Goal: Information Seeking & Learning: Learn about a topic

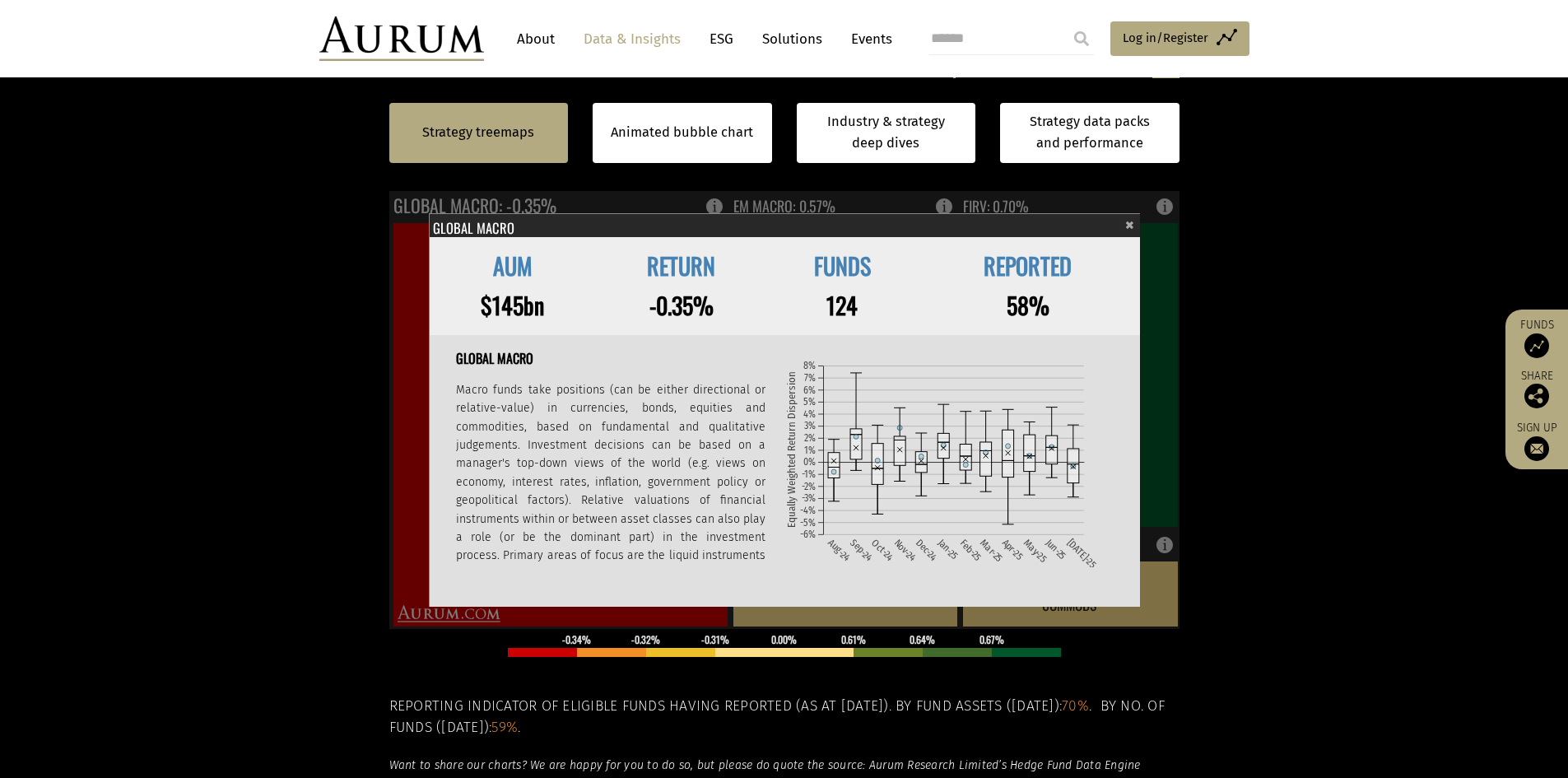
scroll to position [493, 0]
click at [290, 272] on section "Strategy treemaps Animated bubble chart Industry & strategy deep dives Strategy…" at bounding box center [784, 456] width 1568 height 1029
click at [1131, 229] on span "×" at bounding box center [1130, 222] width 9 height 19
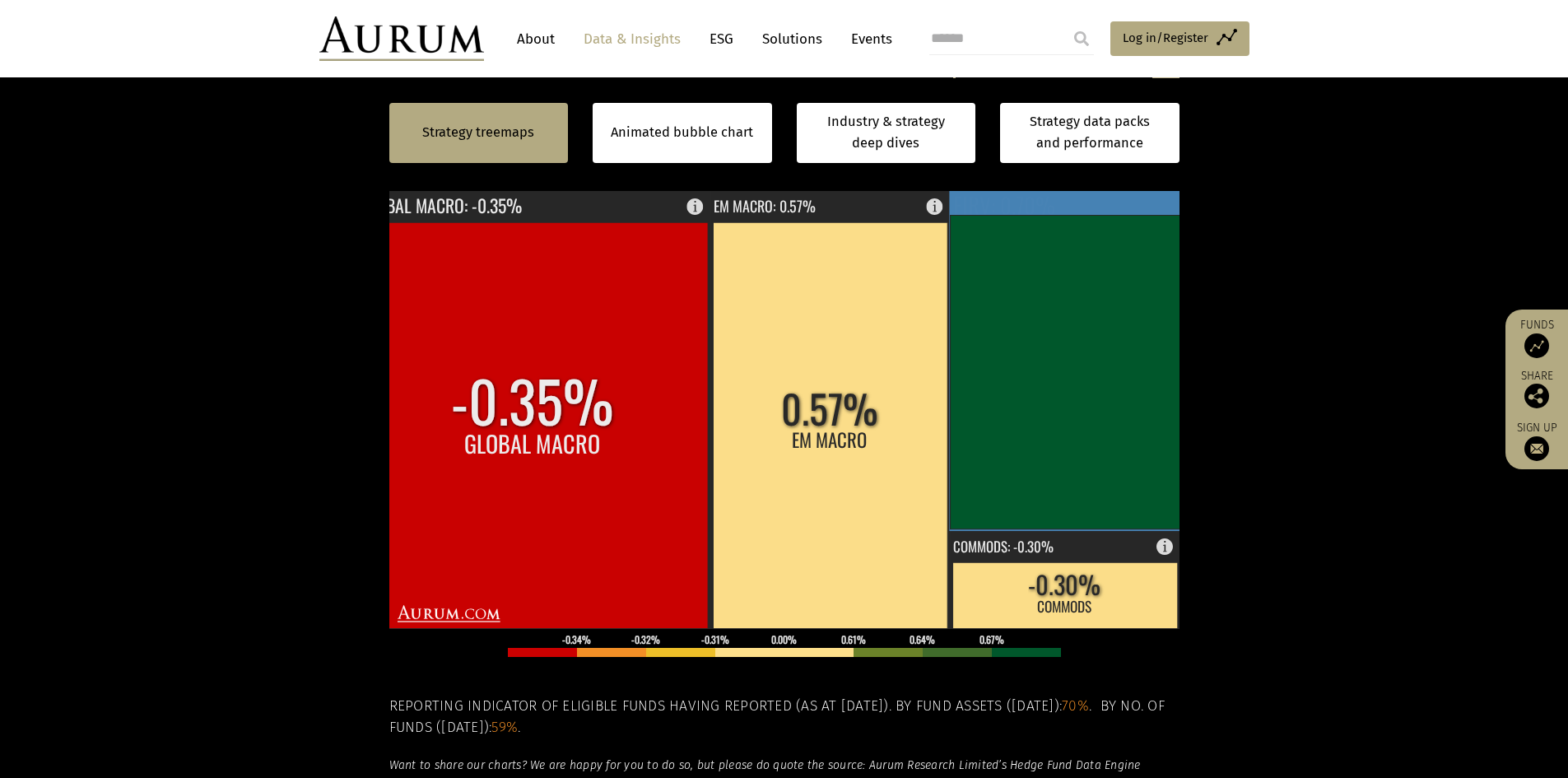
scroll to position [490, 0]
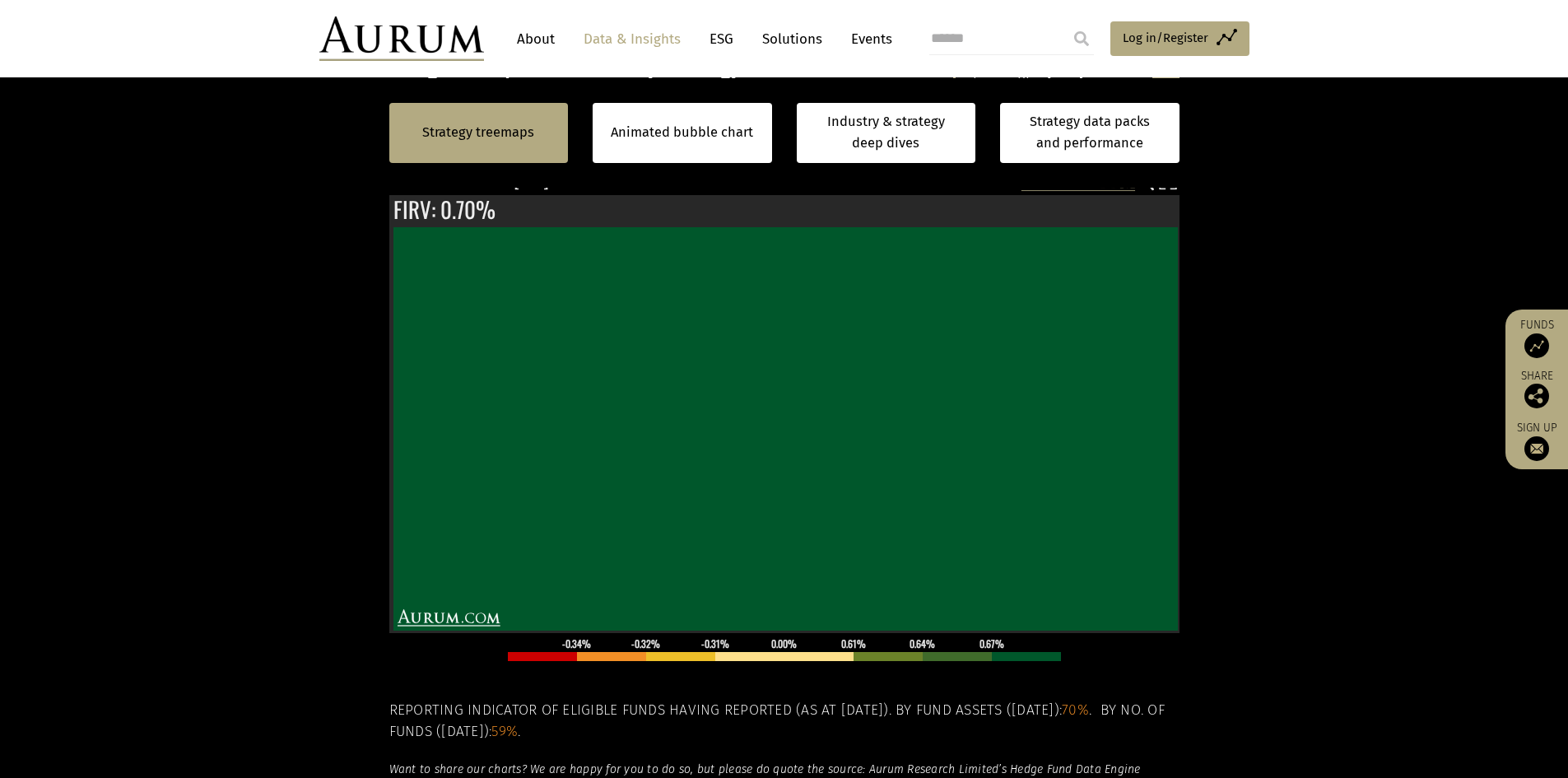
click at [495, 145] on div "Strategy treemaps" at bounding box center [479, 133] width 180 height 61
click at [646, 44] on link "Data & Insights" at bounding box center [632, 39] width 113 height 30
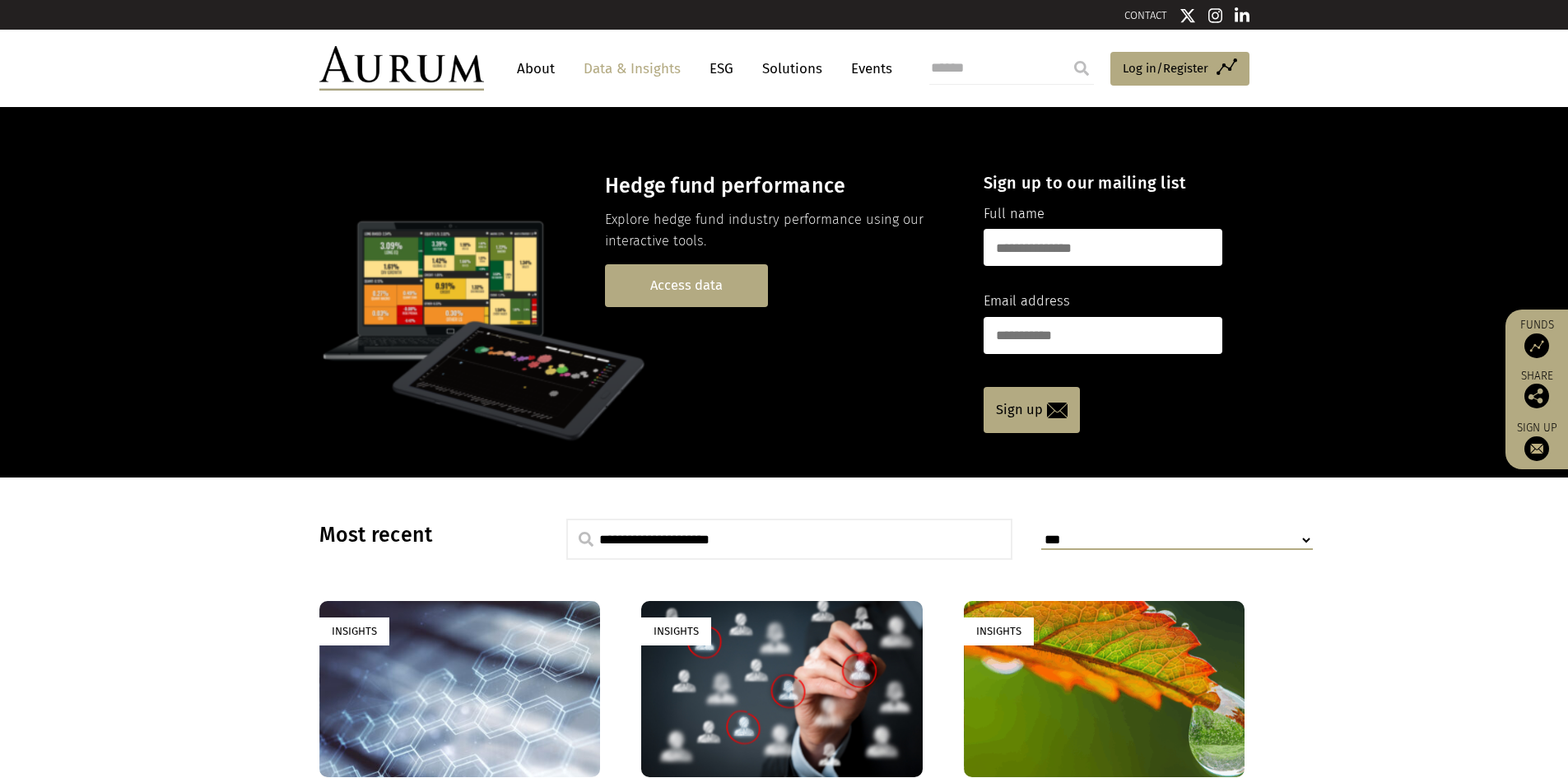
click at [657, 283] on link "Access data" at bounding box center [687, 285] width 163 height 42
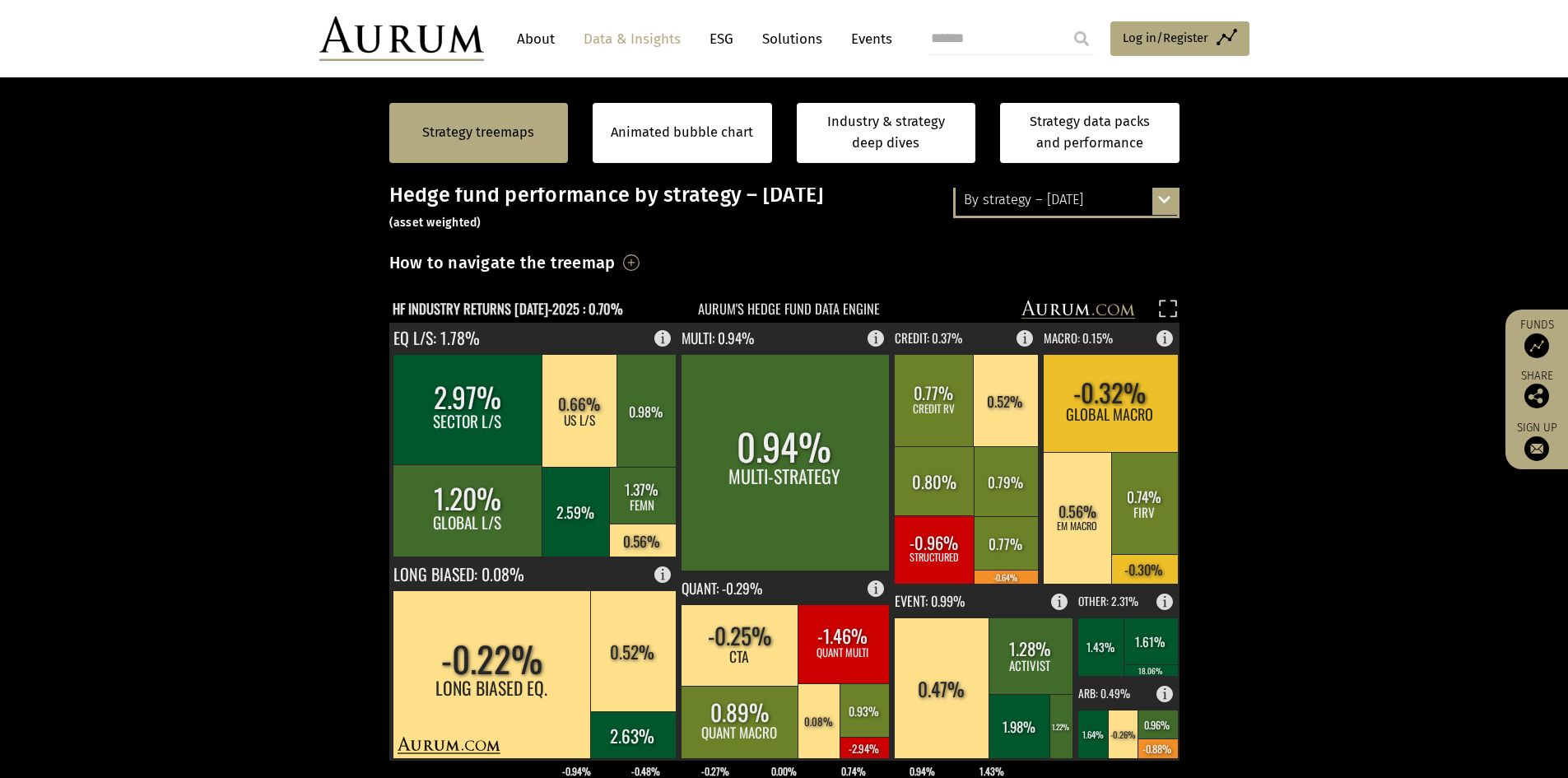
scroll to position [395, 0]
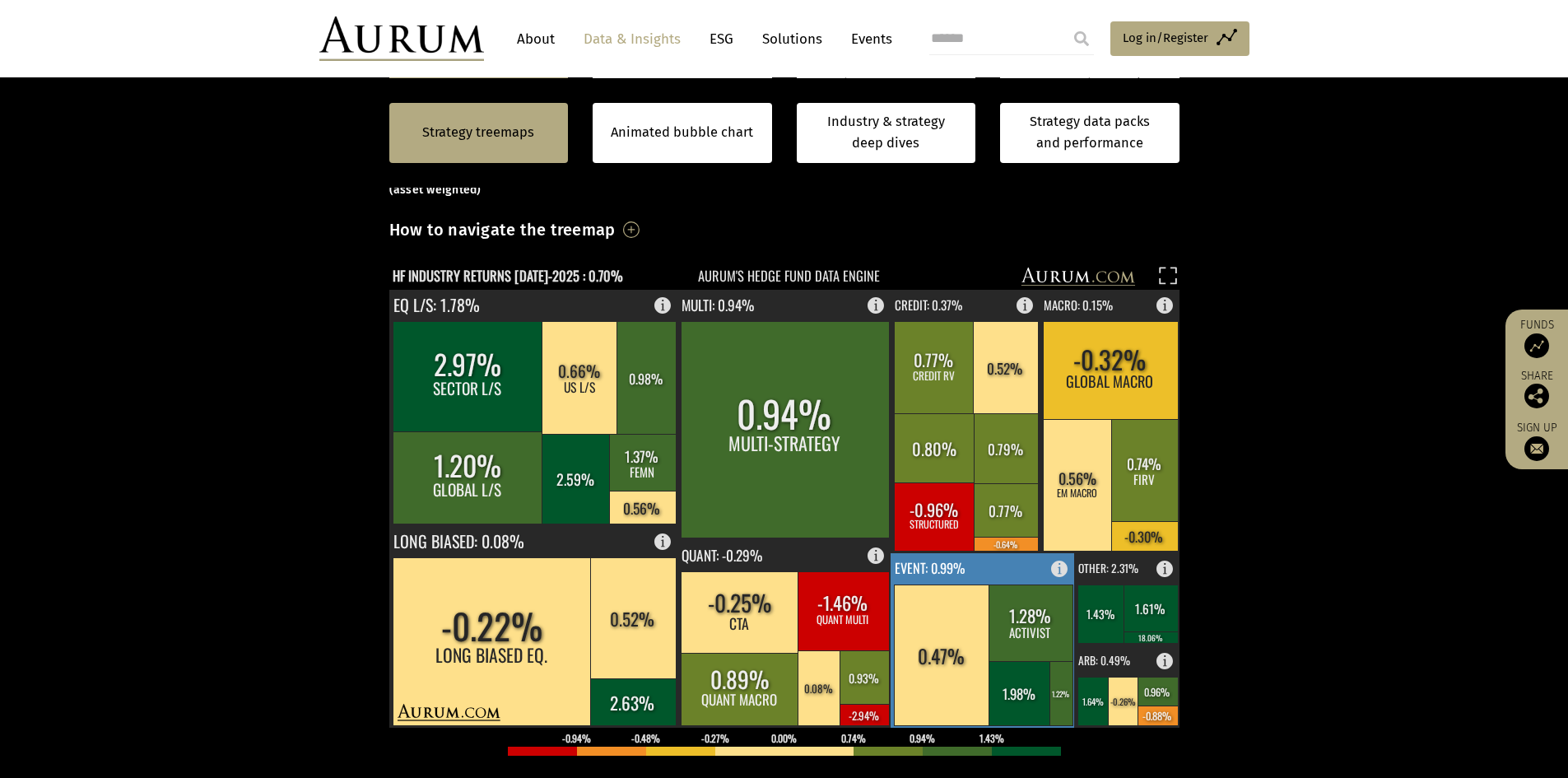
click at [917, 573] on text "EVENT: 0.99%" at bounding box center [930, 567] width 71 height 20
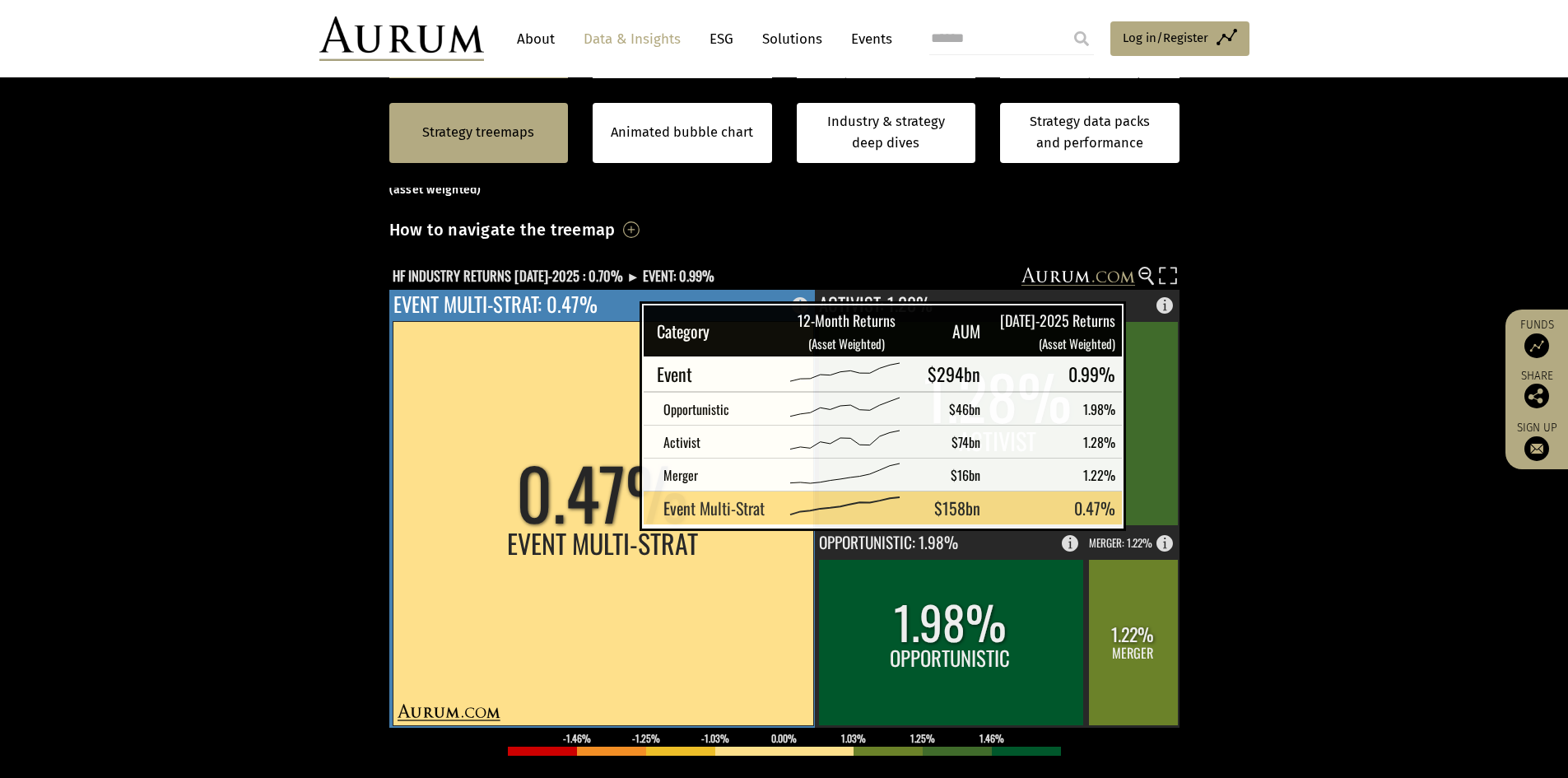
click at [599, 505] on rect at bounding box center [602, 522] width 421 height 404
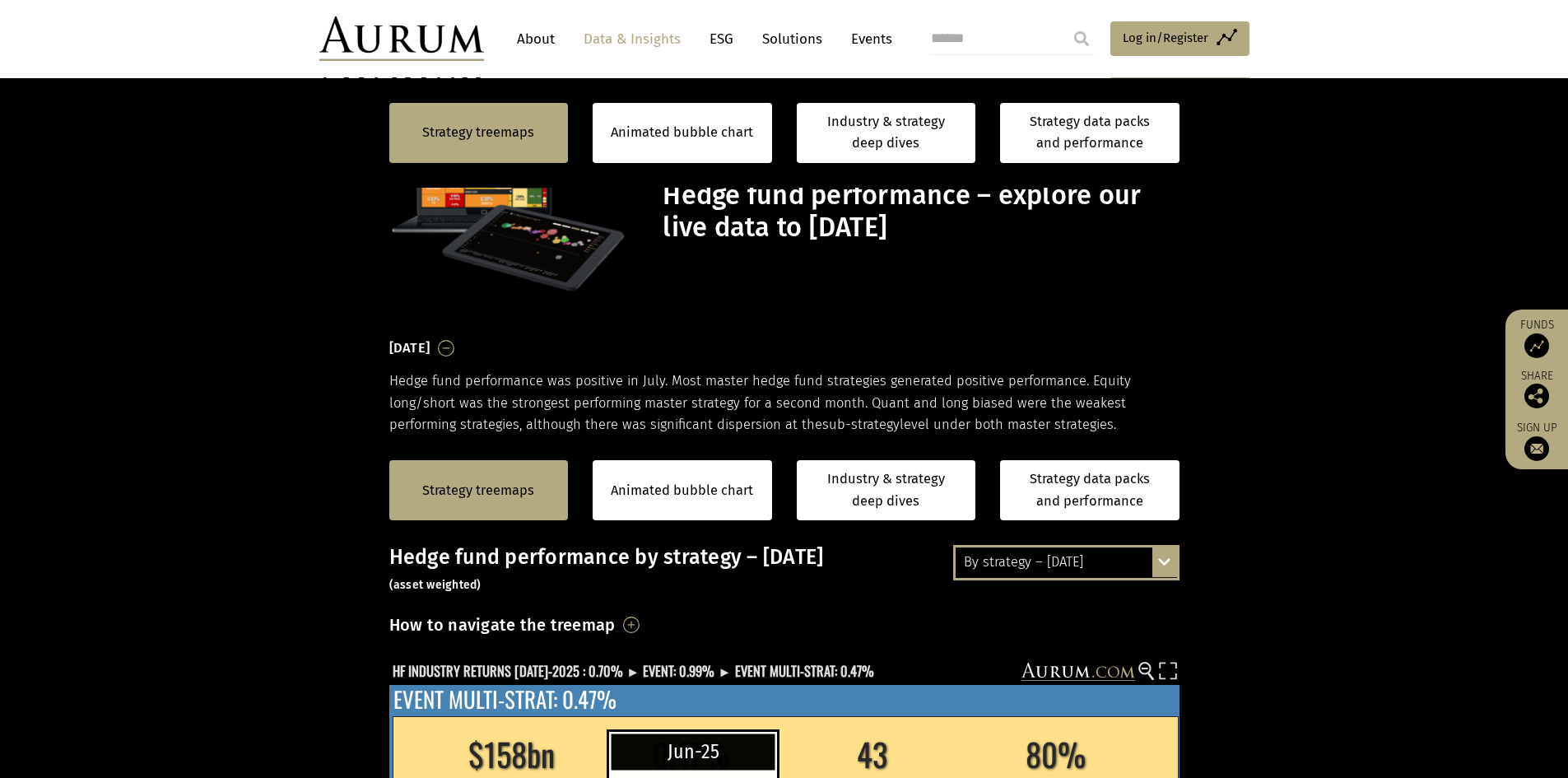
scroll to position [395, 0]
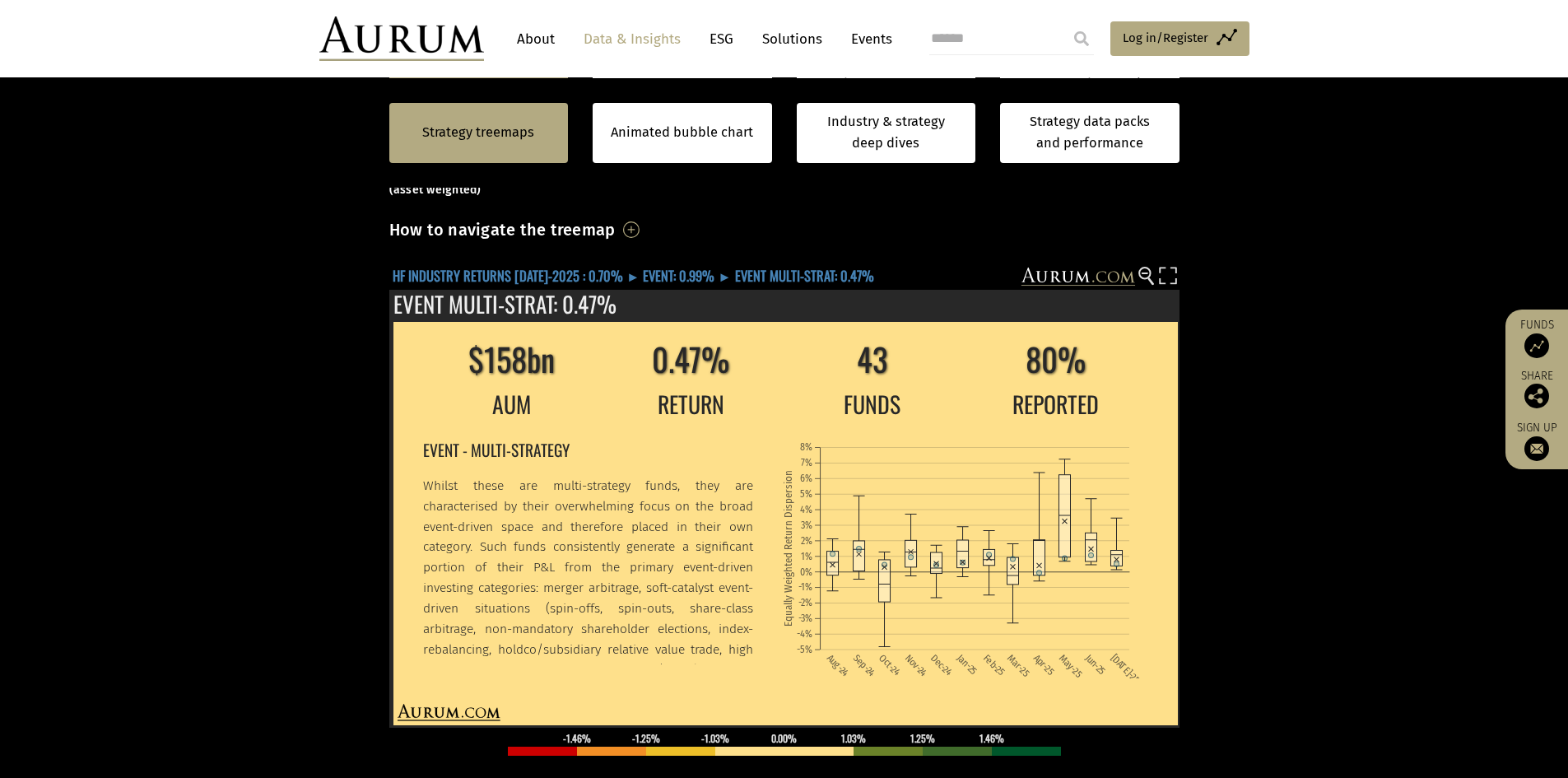
click at [455, 276] on text "HF INDUSTRY RETURNS JUL-2025 : 0.70% ► EVENT: 0.99% ► EVENT MULTI-STRAT: 0.47%" at bounding box center [633, 275] width 481 height 21
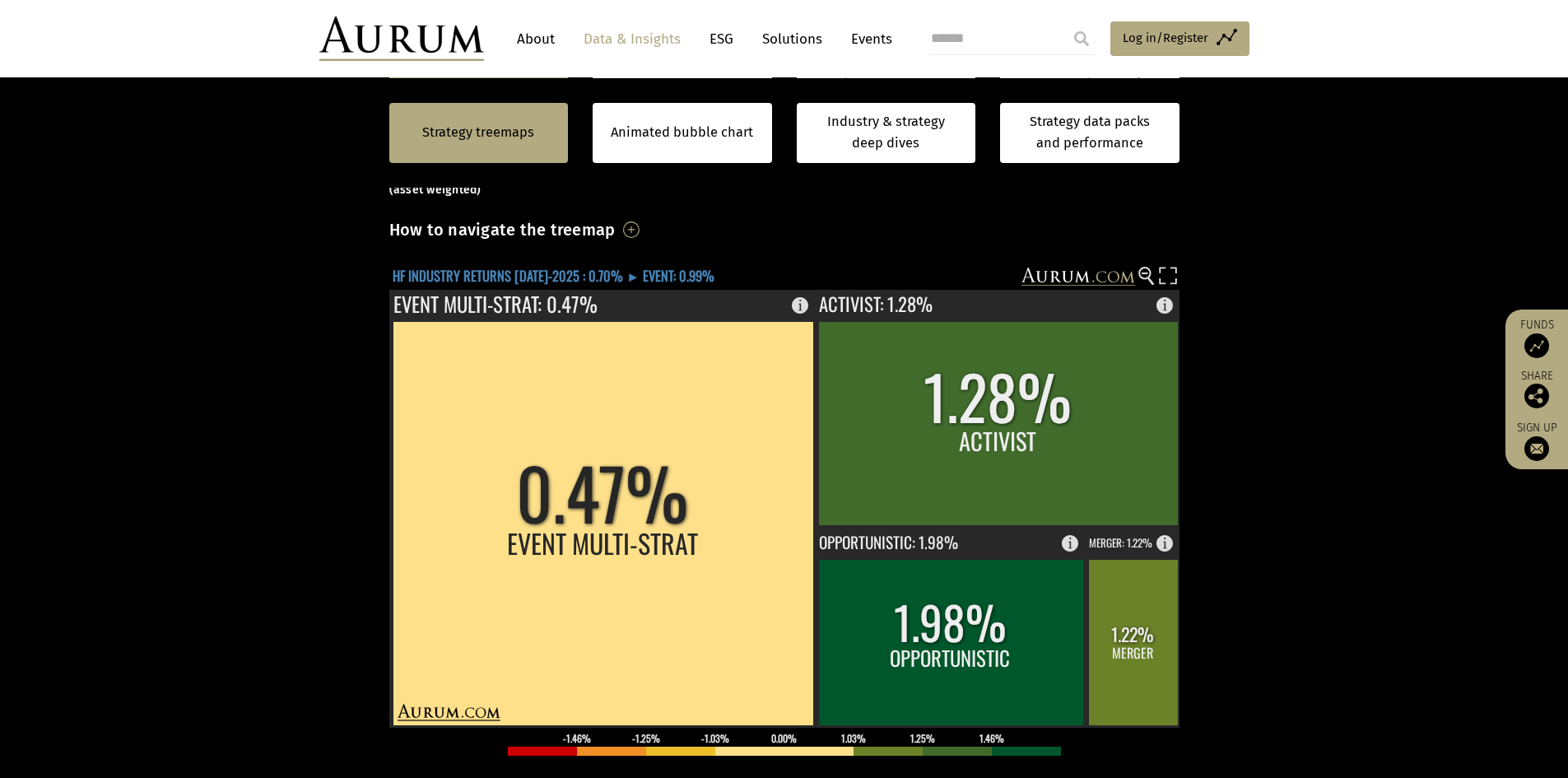
click at [482, 270] on text "HF INDUSTRY RETURNS JUL-2025 : 0.70% ► EVENT: 0.99%" at bounding box center [553, 275] width 322 height 21
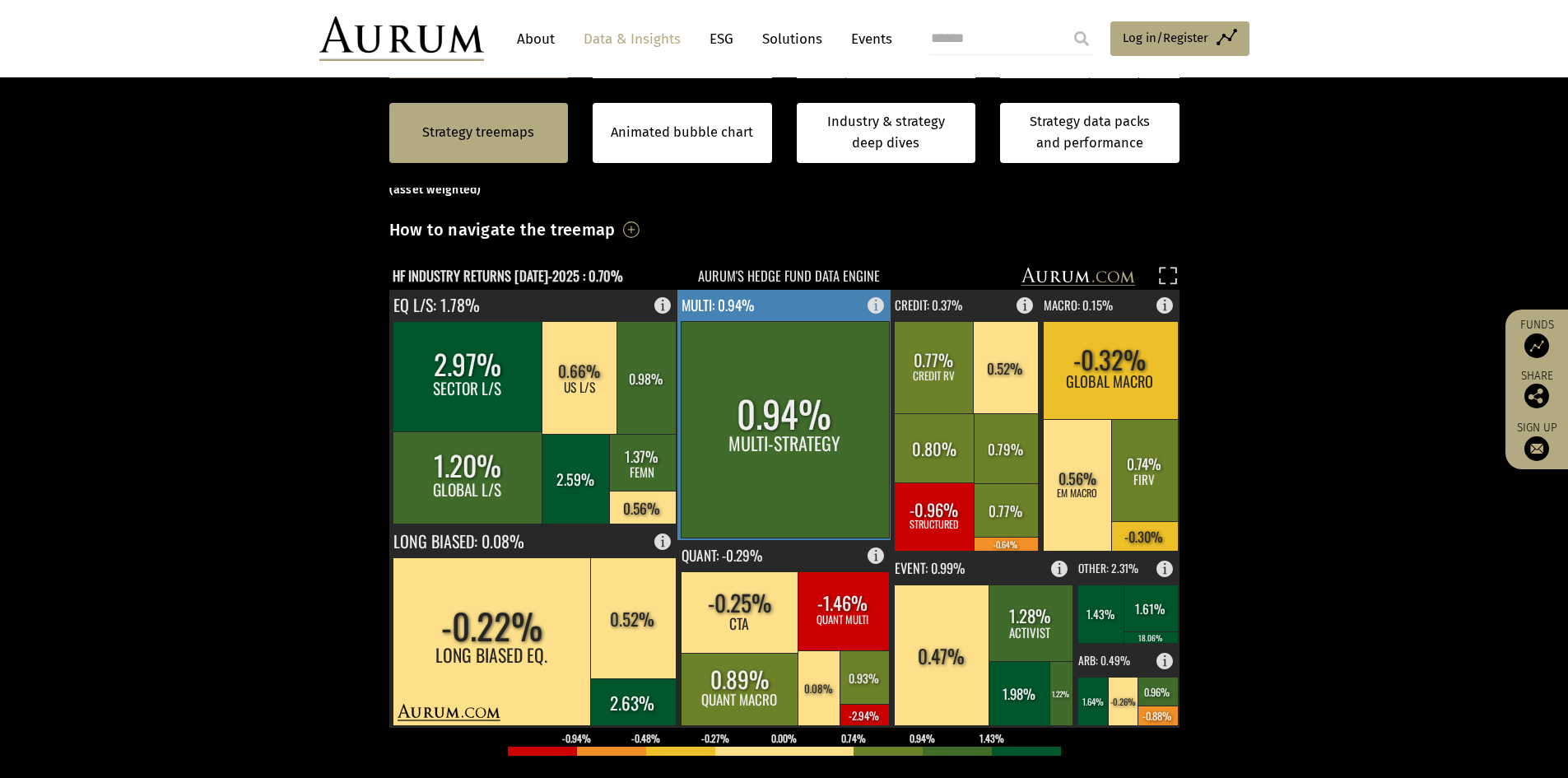
scroll to position [395, 0]
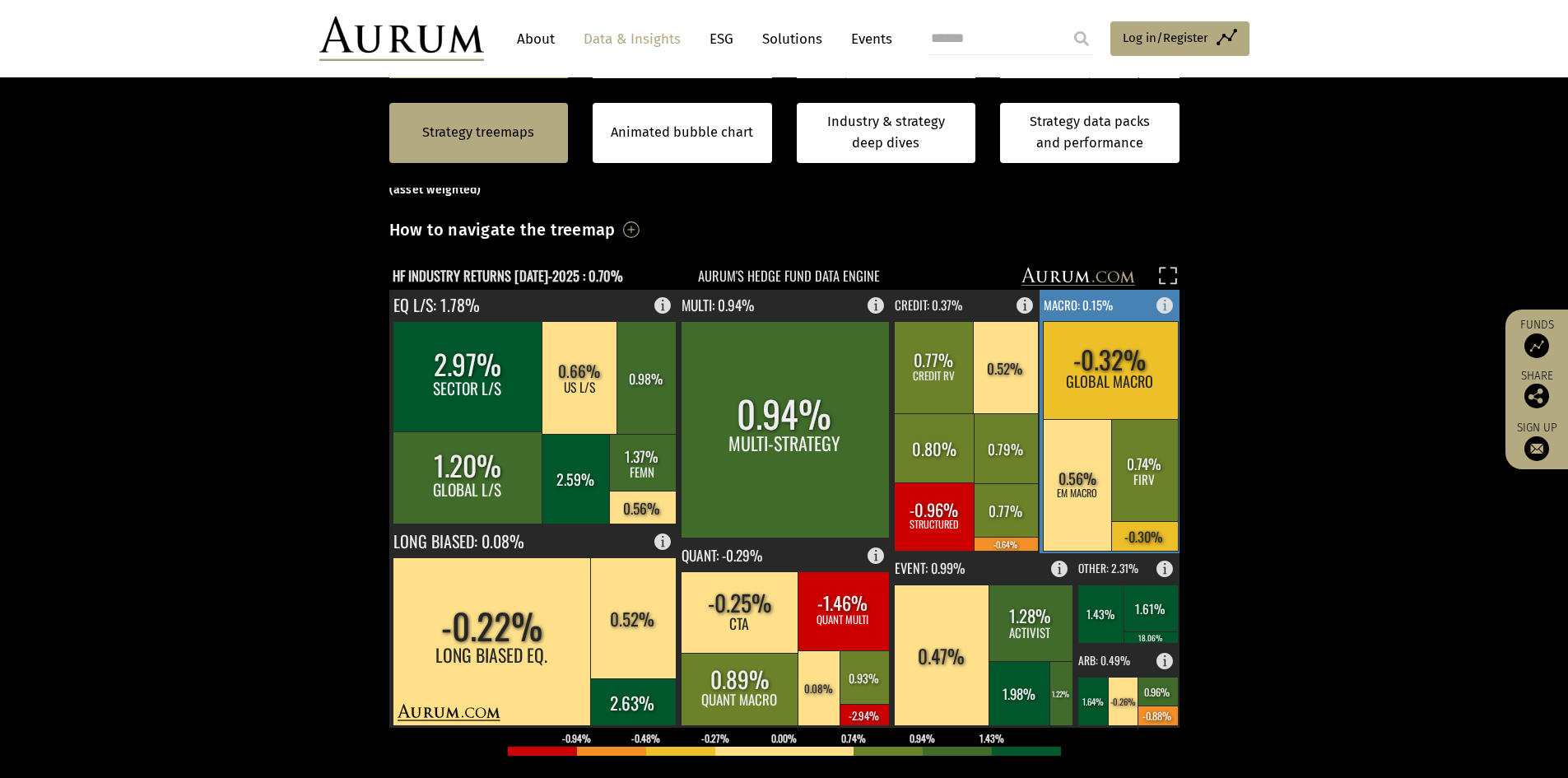
click at [1103, 307] on text "MACRO: 0.15%" at bounding box center [1078, 303] width 69 height 18
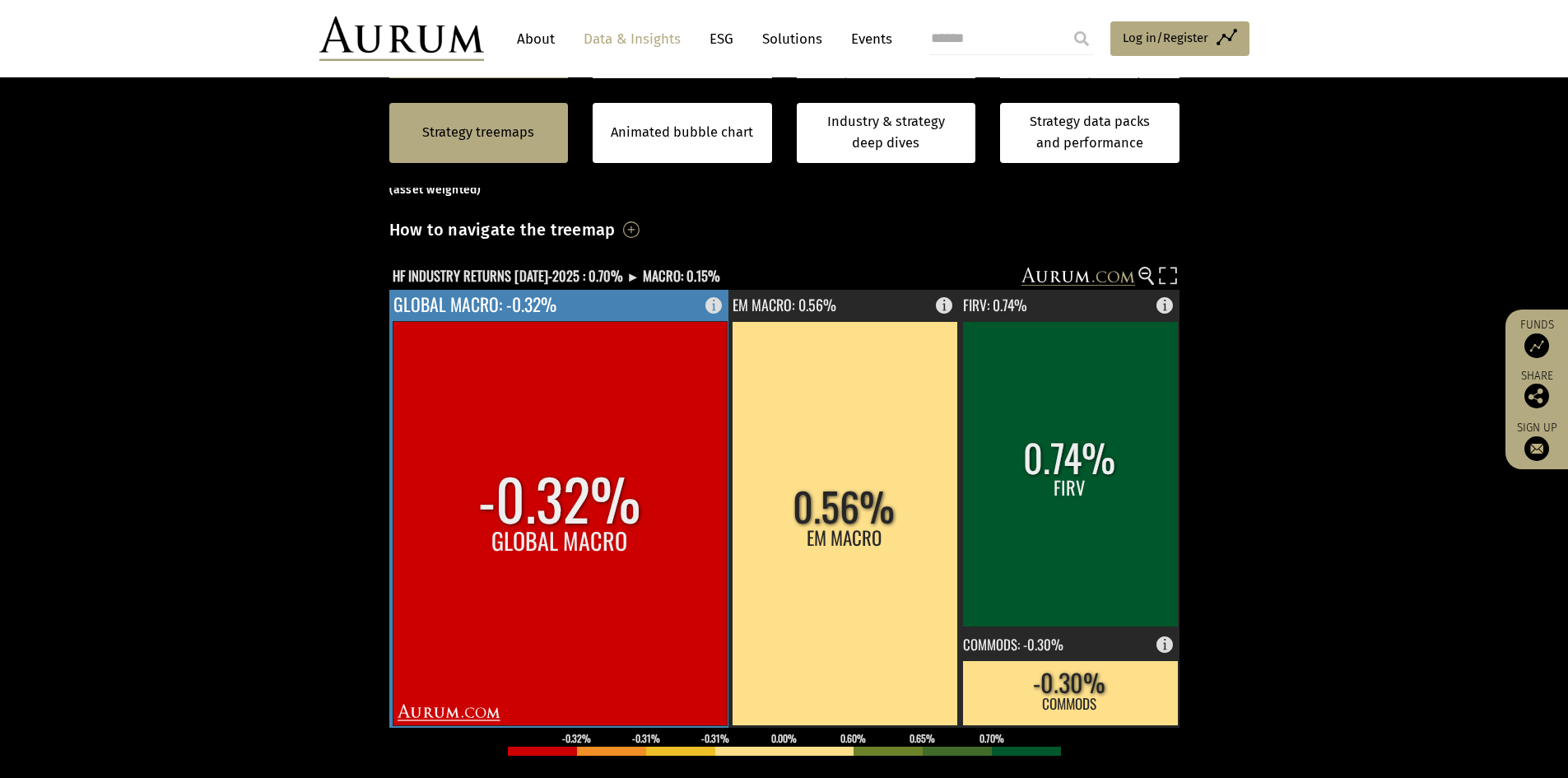
click at [710, 303] on rect at bounding box center [718, 301] width 20 height 23
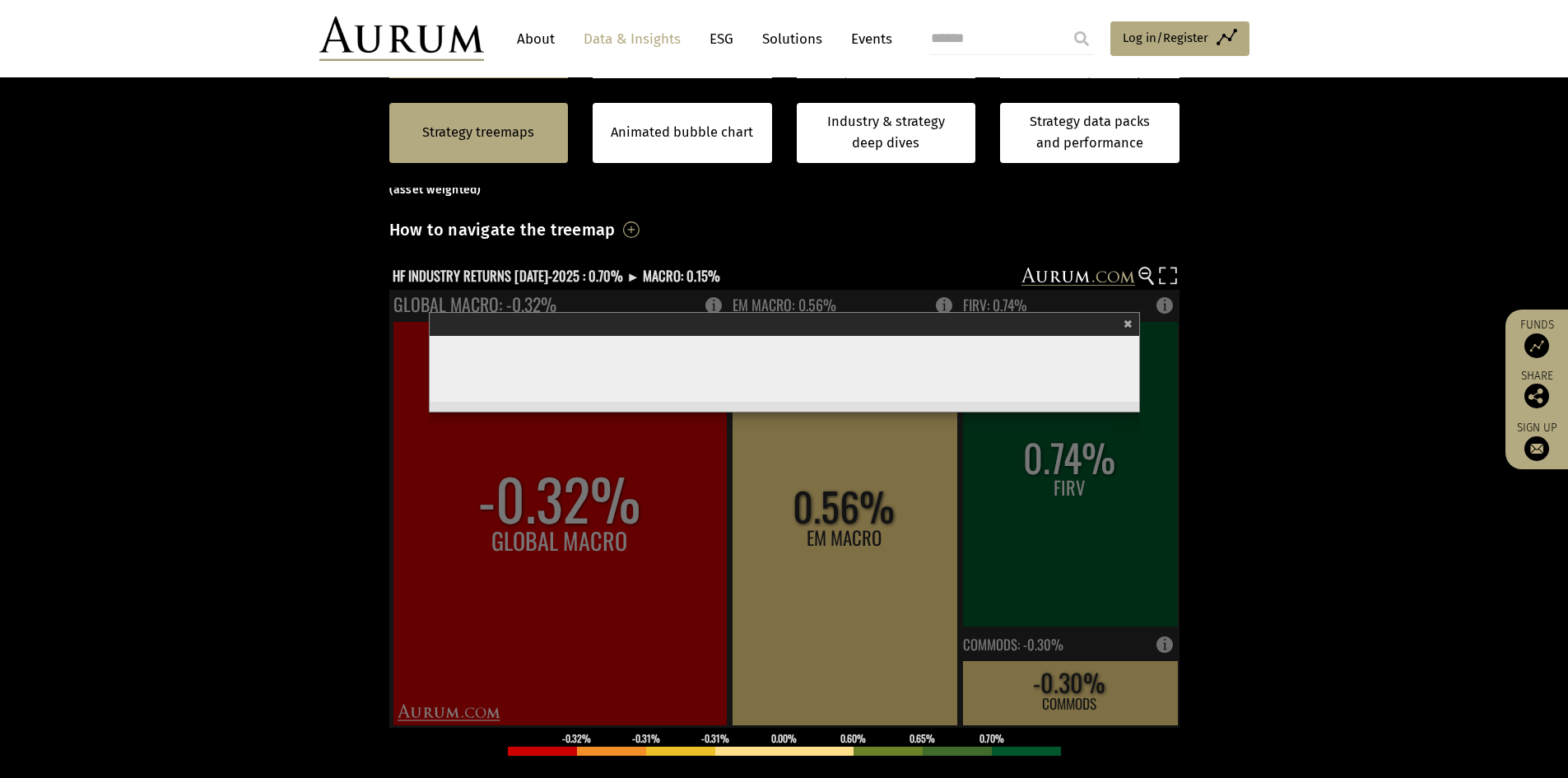
click at [1128, 321] on span "×" at bounding box center [1128, 321] width 9 height 19
